Goal: Information Seeking & Learning: Learn about a topic

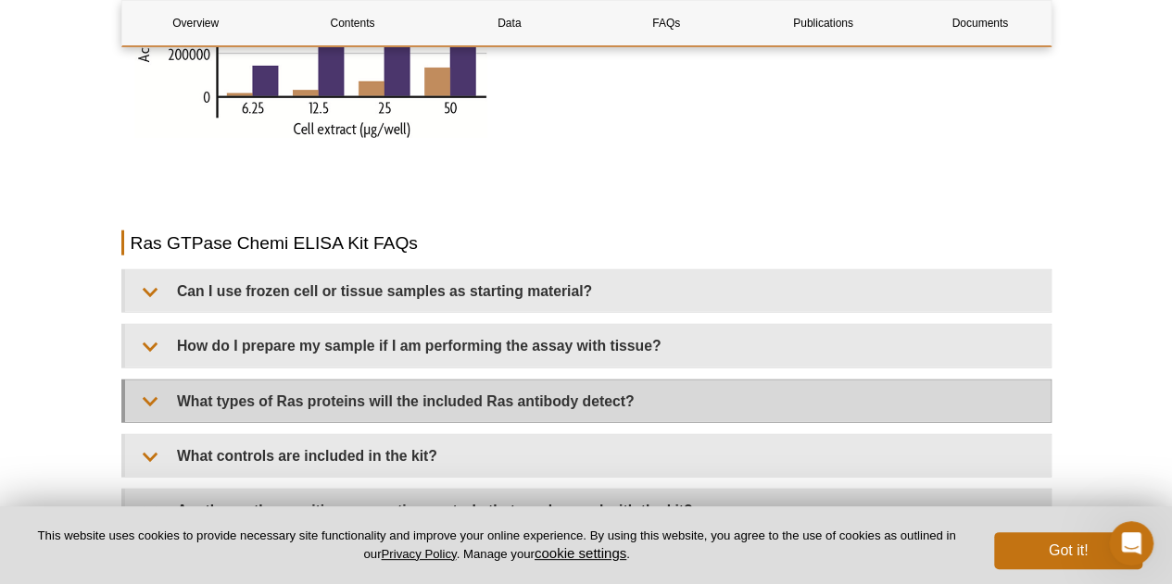
scroll to position [2195, 0]
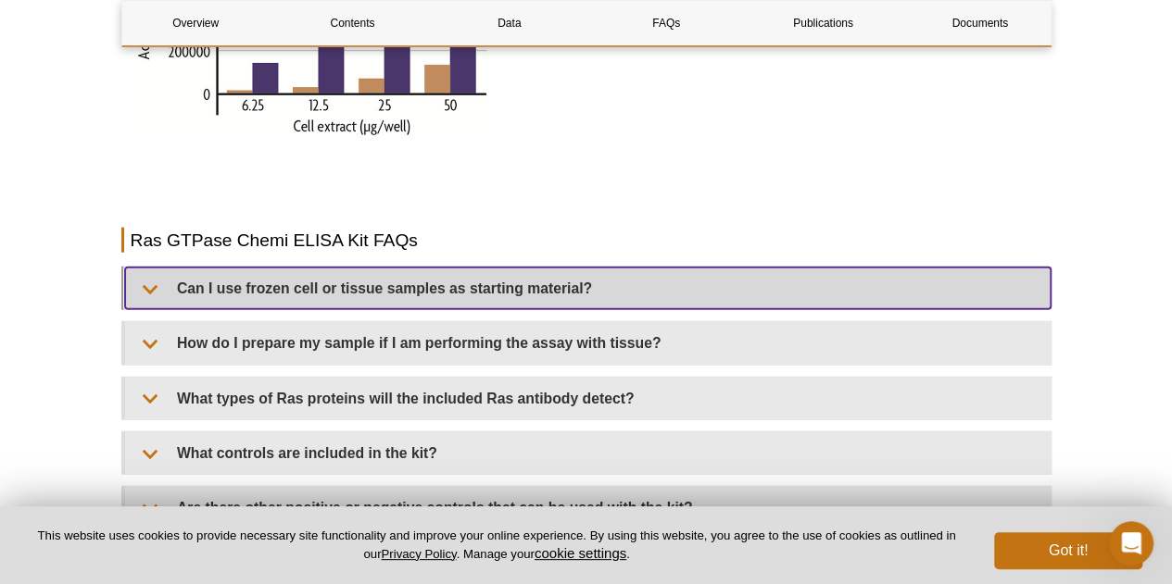
click at [427, 268] on summary "Can I use frozen cell or tissue samples as starting material?" at bounding box center [587, 289] width 925 height 42
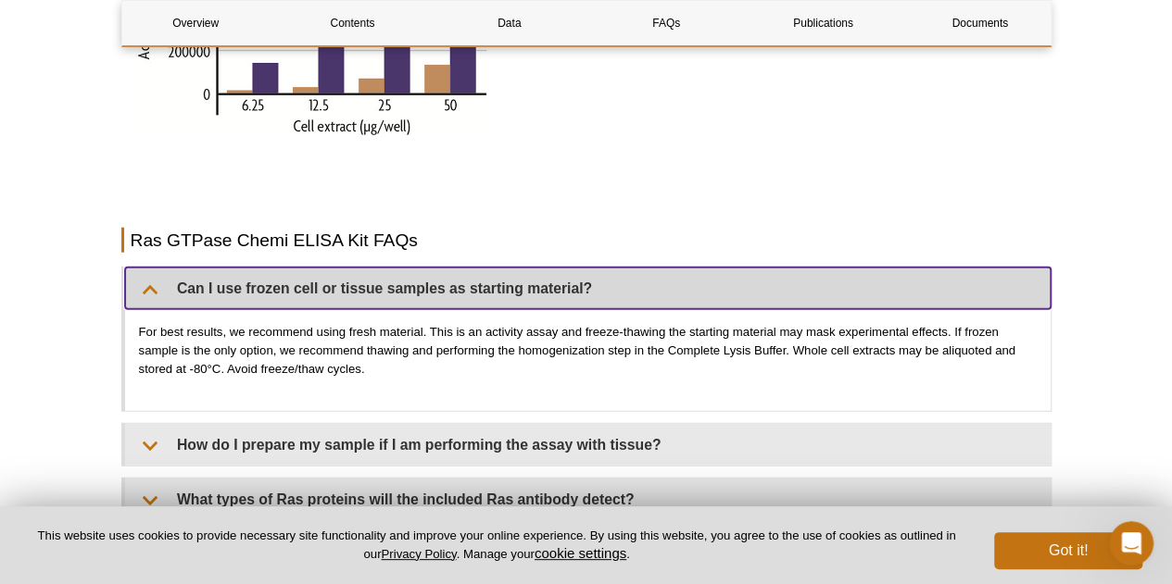
scroll to position [2288, 0]
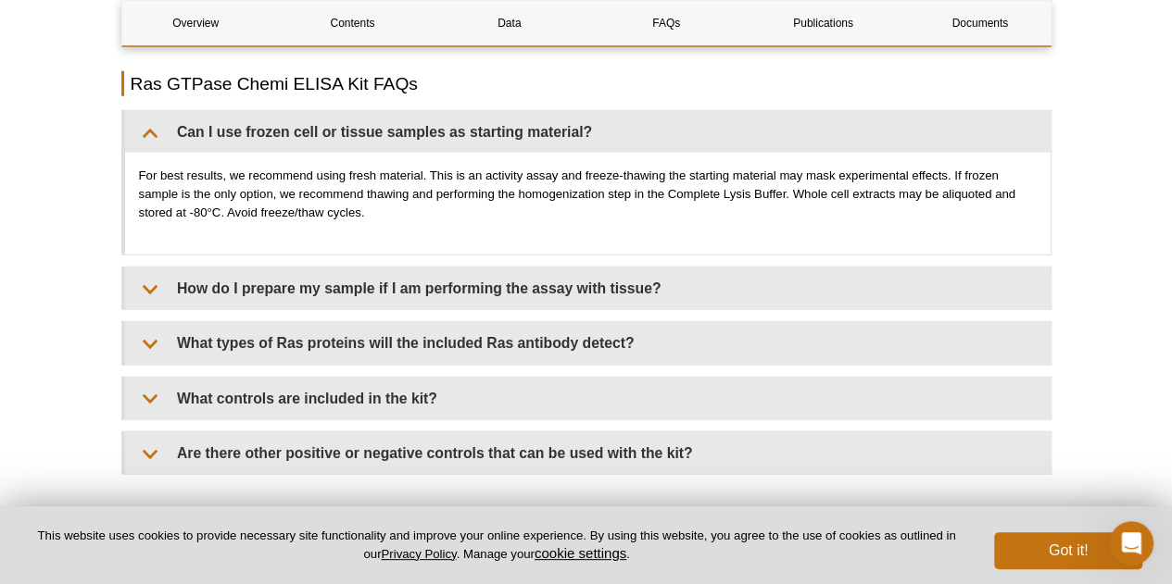
scroll to position [2380, 0]
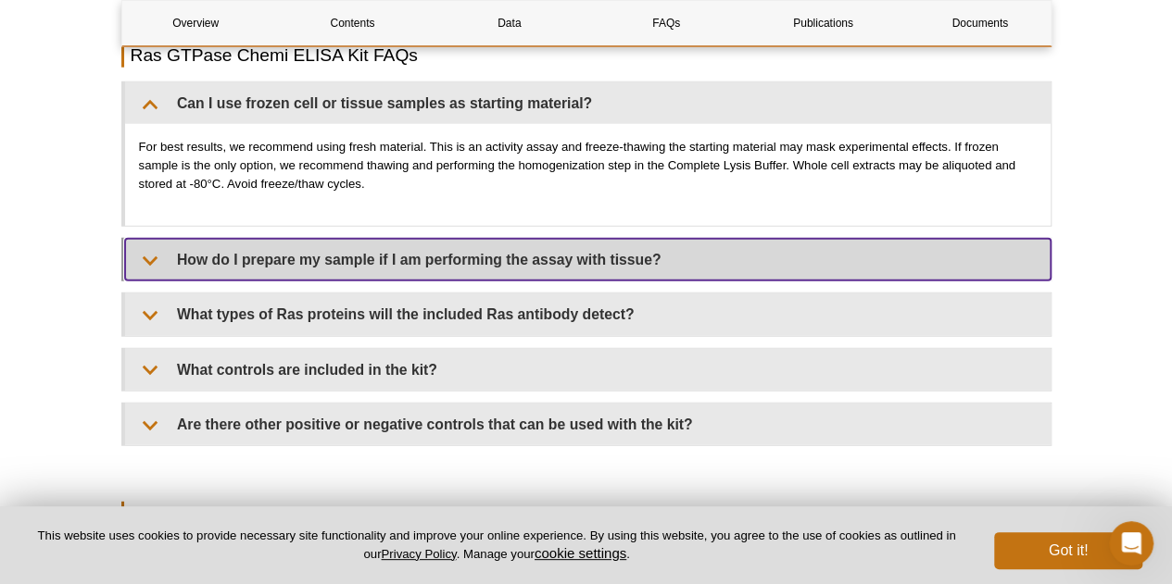
click at [289, 242] on summary "How do I prepare my sample if I am performing the assay with tissue?" at bounding box center [587, 260] width 925 height 42
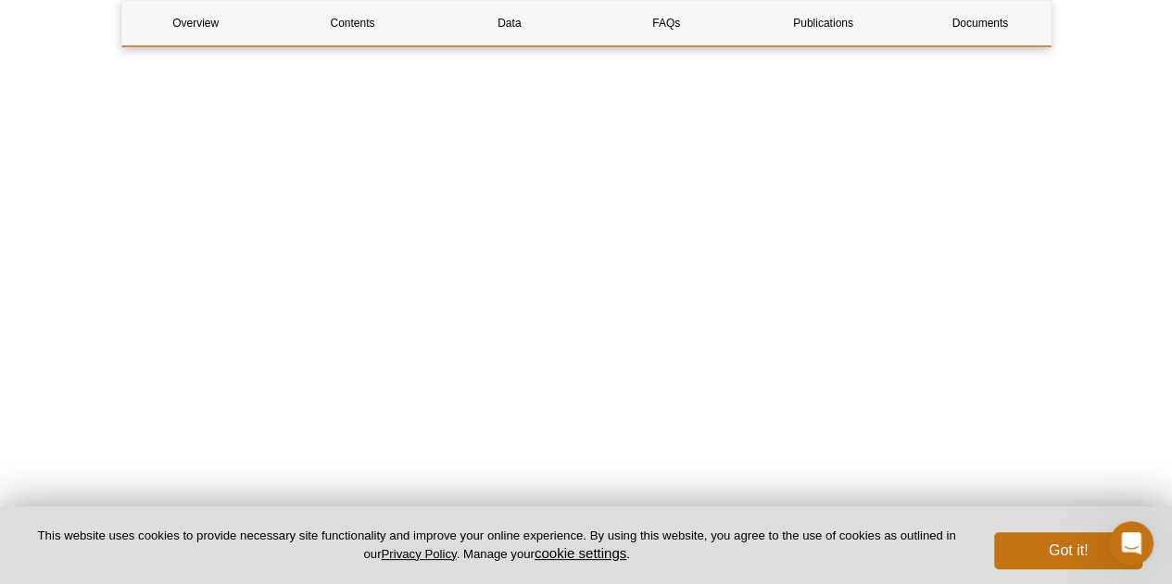
scroll to position [3028, 0]
